Goal: Entertainment & Leisure: Consume media (video, audio)

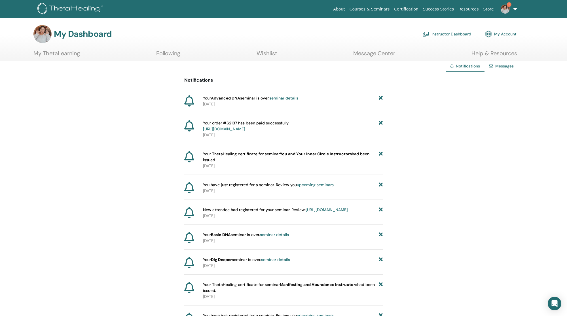
click at [447, 32] on link "Instructor Dashboard" at bounding box center [446, 34] width 49 height 12
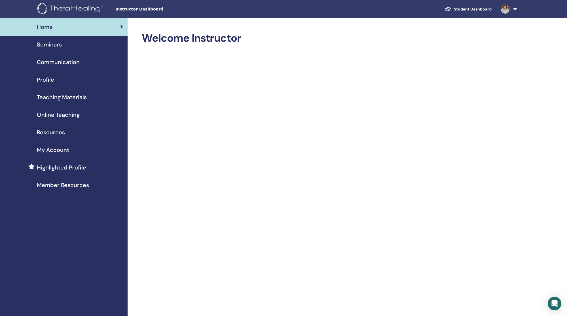
click at [69, 110] on span "Online Teaching" at bounding box center [58, 114] width 43 height 8
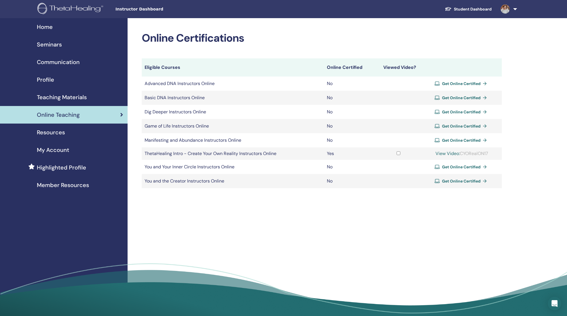
click at [455, 150] on link "View Video:" at bounding box center [447, 153] width 24 height 6
drag, startPoint x: 461, startPoint y: 144, endPoint x: 489, endPoint y: 143, distance: 28.6
click at [489, 150] on div "View Video: CYORealON17" at bounding box center [462, 153] width 74 height 7
copy div "CYORealON17"
click at [446, 150] on link "View Video:" at bounding box center [447, 153] width 24 height 6
